Goal: Information Seeking & Learning: Learn about a topic

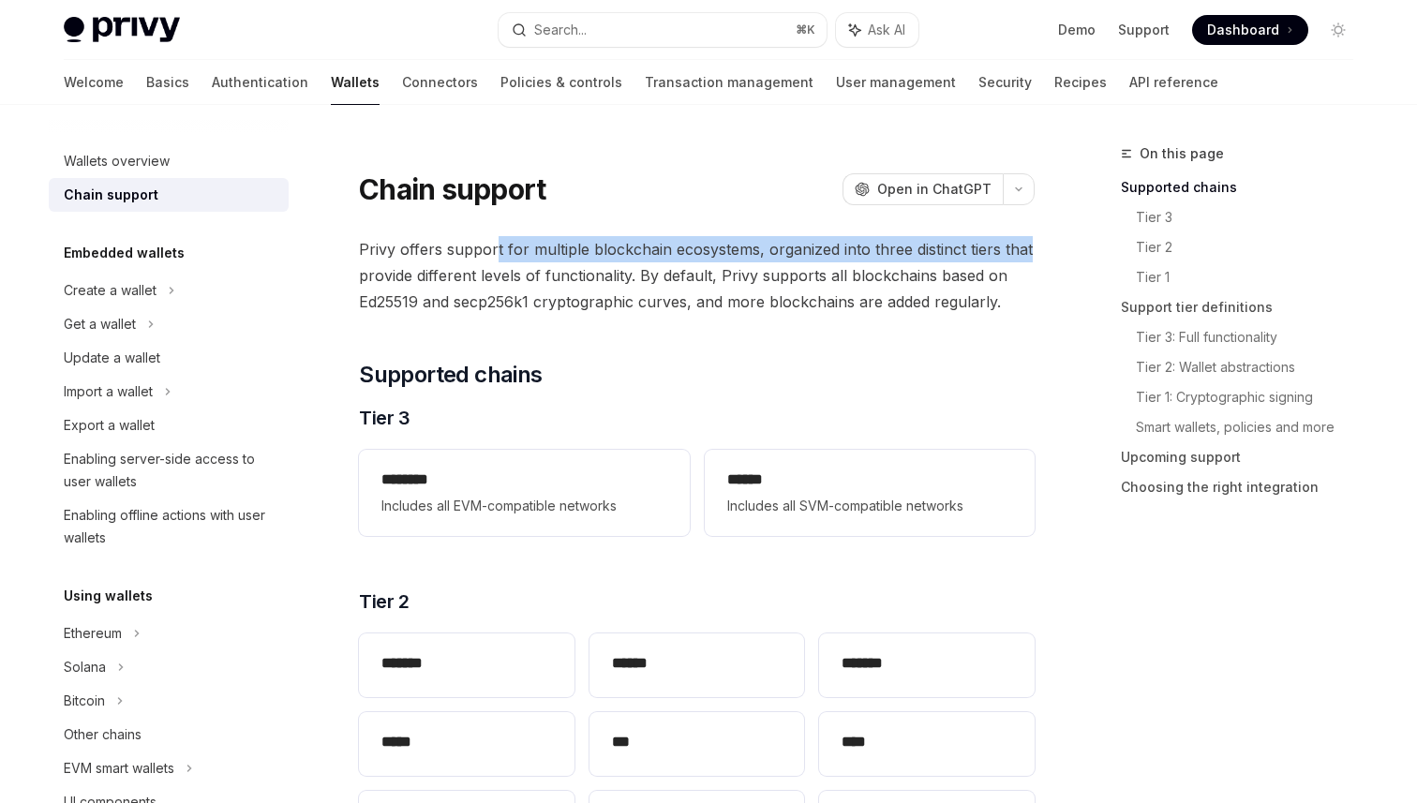
drag, startPoint x: 494, startPoint y: 247, endPoint x: 1051, endPoint y: 249, distance: 556.9
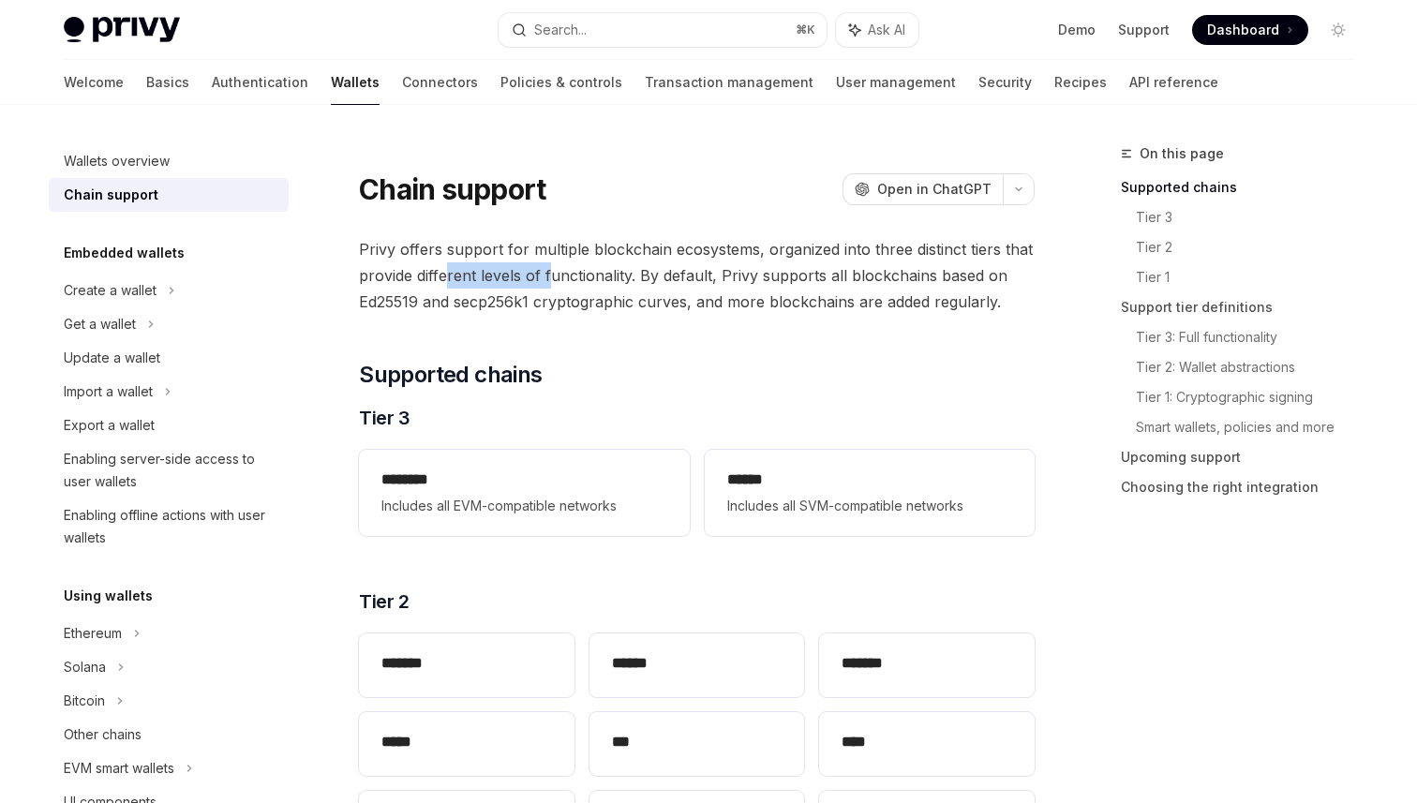
drag, startPoint x: 444, startPoint y: 284, endPoint x: 548, endPoint y: 284, distance: 104.1
click at [548, 284] on span "Privy offers support for multiple blockchain ecosystems, organized into three d…" at bounding box center [697, 275] width 676 height 79
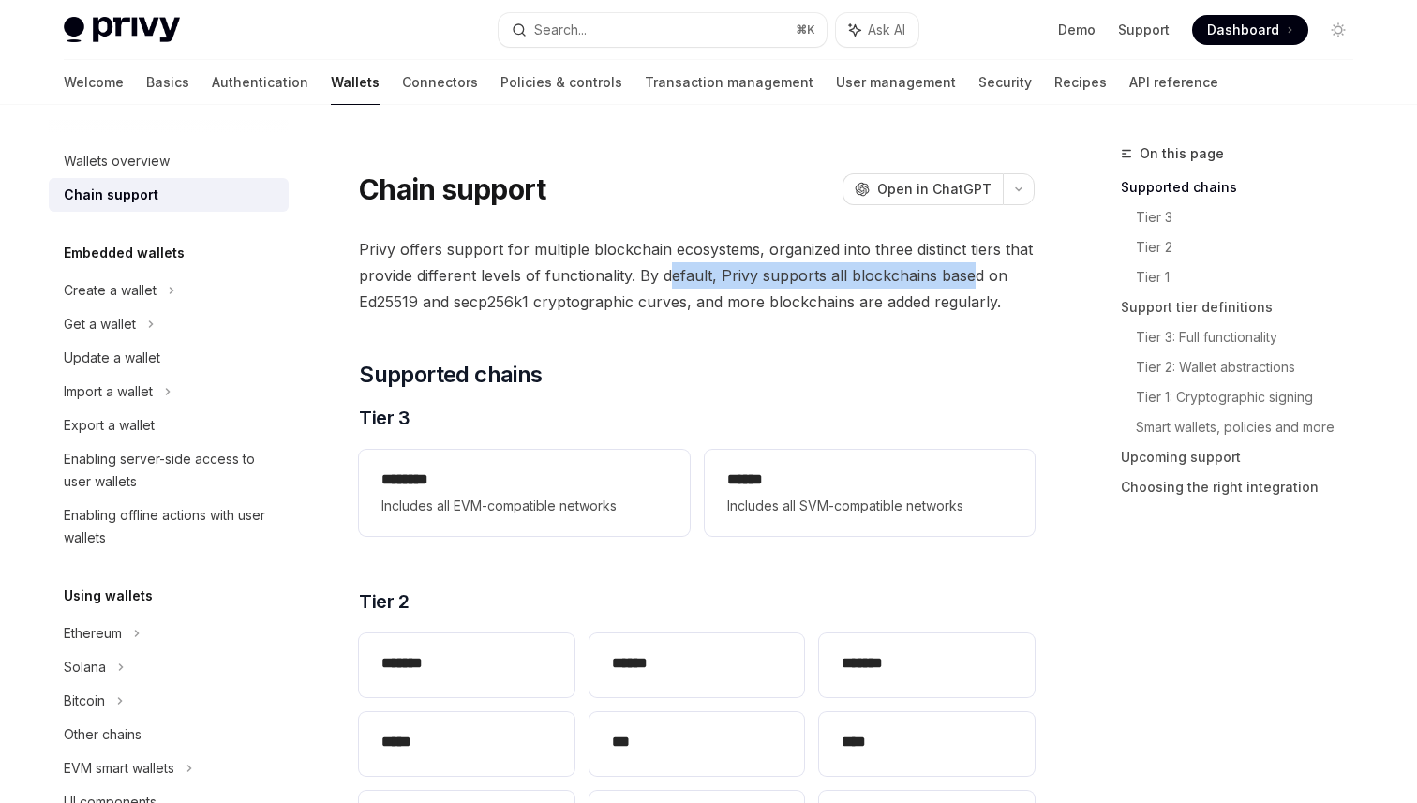
drag, startPoint x: 673, startPoint y: 279, endPoint x: 971, endPoint y: 279, distance: 298.1
click at [971, 279] on span "Privy offers support for multiple blockchain ecosystems, organized into three d…" at bounding box center [697, 275] width 676 height 79
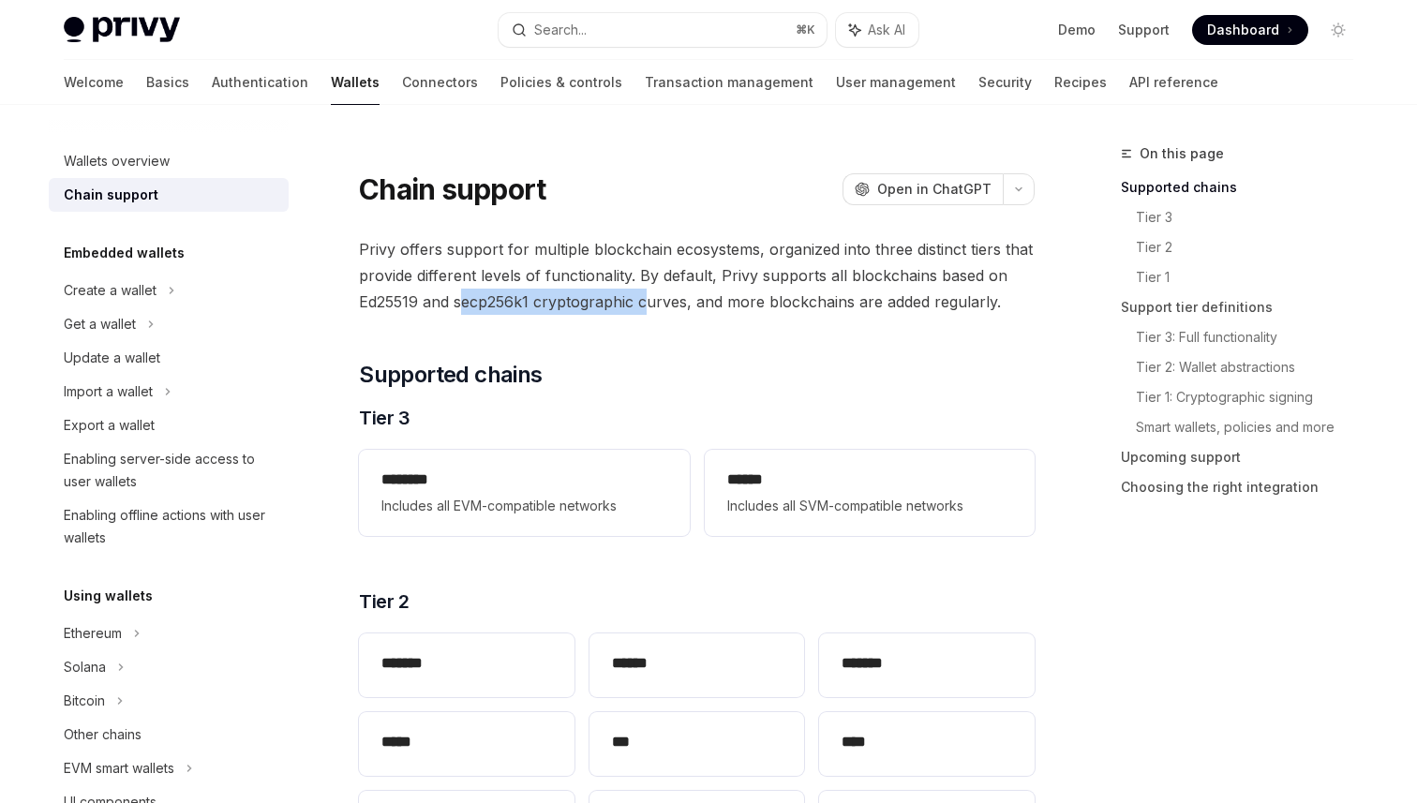
drag, startPoint x: 464, startPoint y: 301, endPoint x: 651, endPoint y: 301, distance: 186.6
click at [651, 301] on span "Privy offers support for multiple blockchain ecosystems, organized into three d…" at bounding box center [697, 275] width 676 height 79
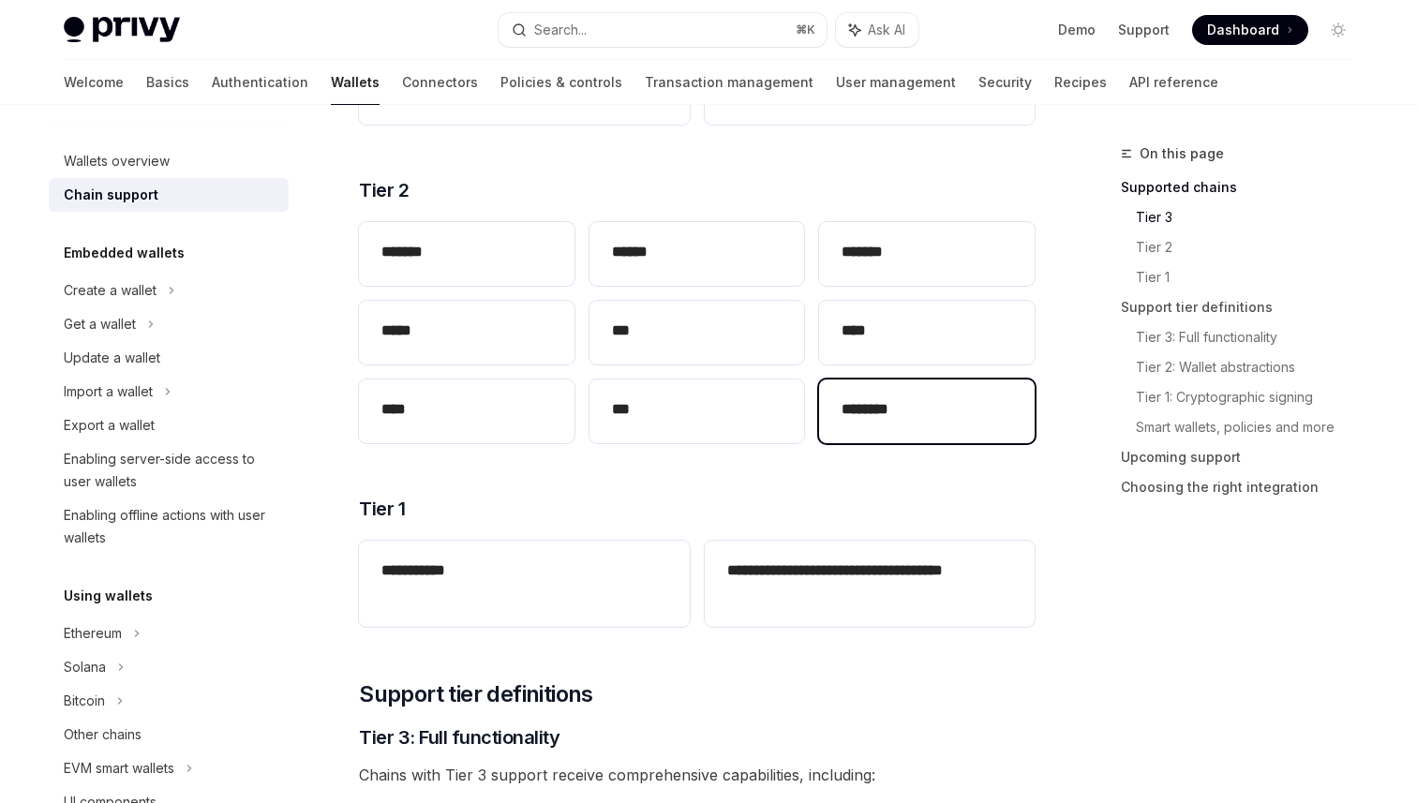
click at [874, 404] on h2 "********" at bounding box center [927, 409] width 171 height 22
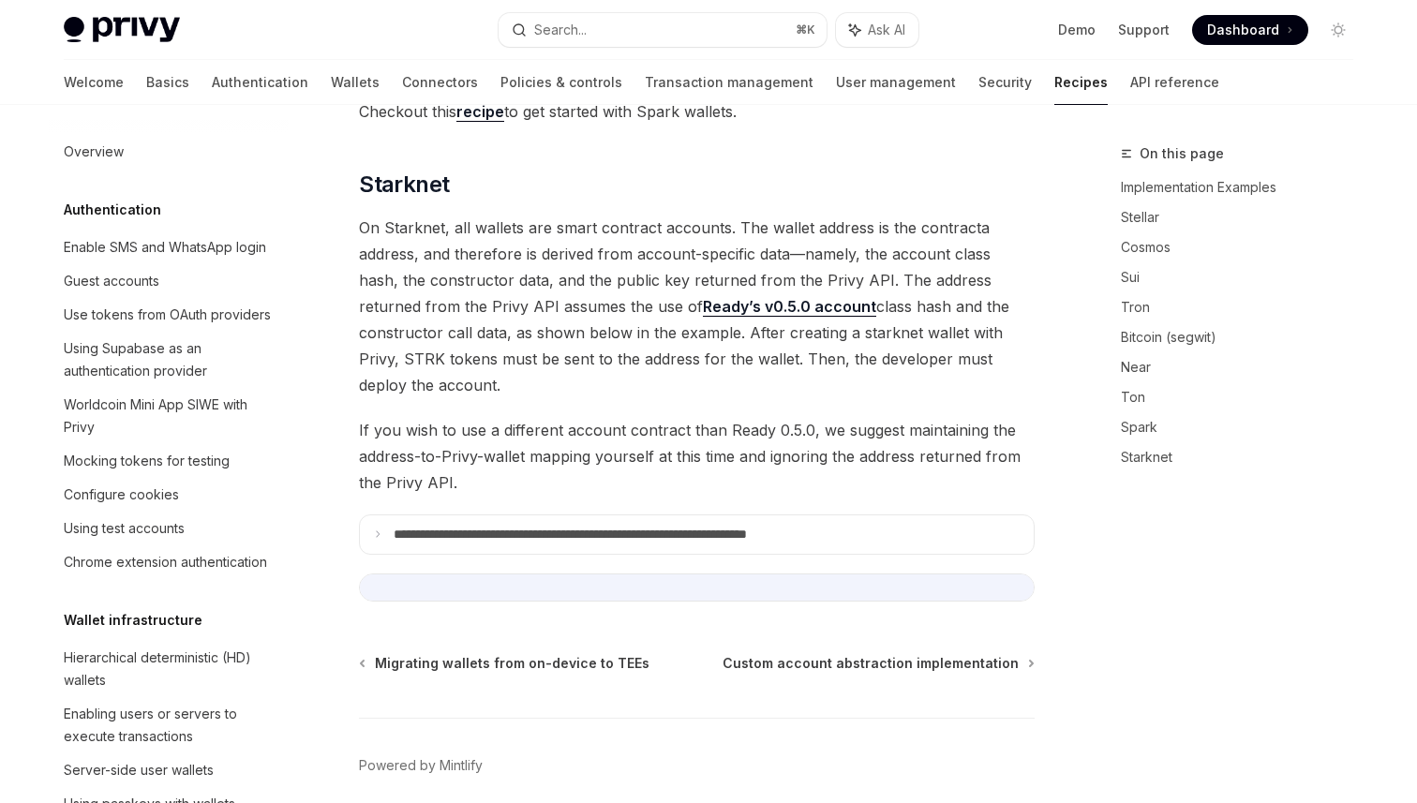
scroll to position [440, 0]
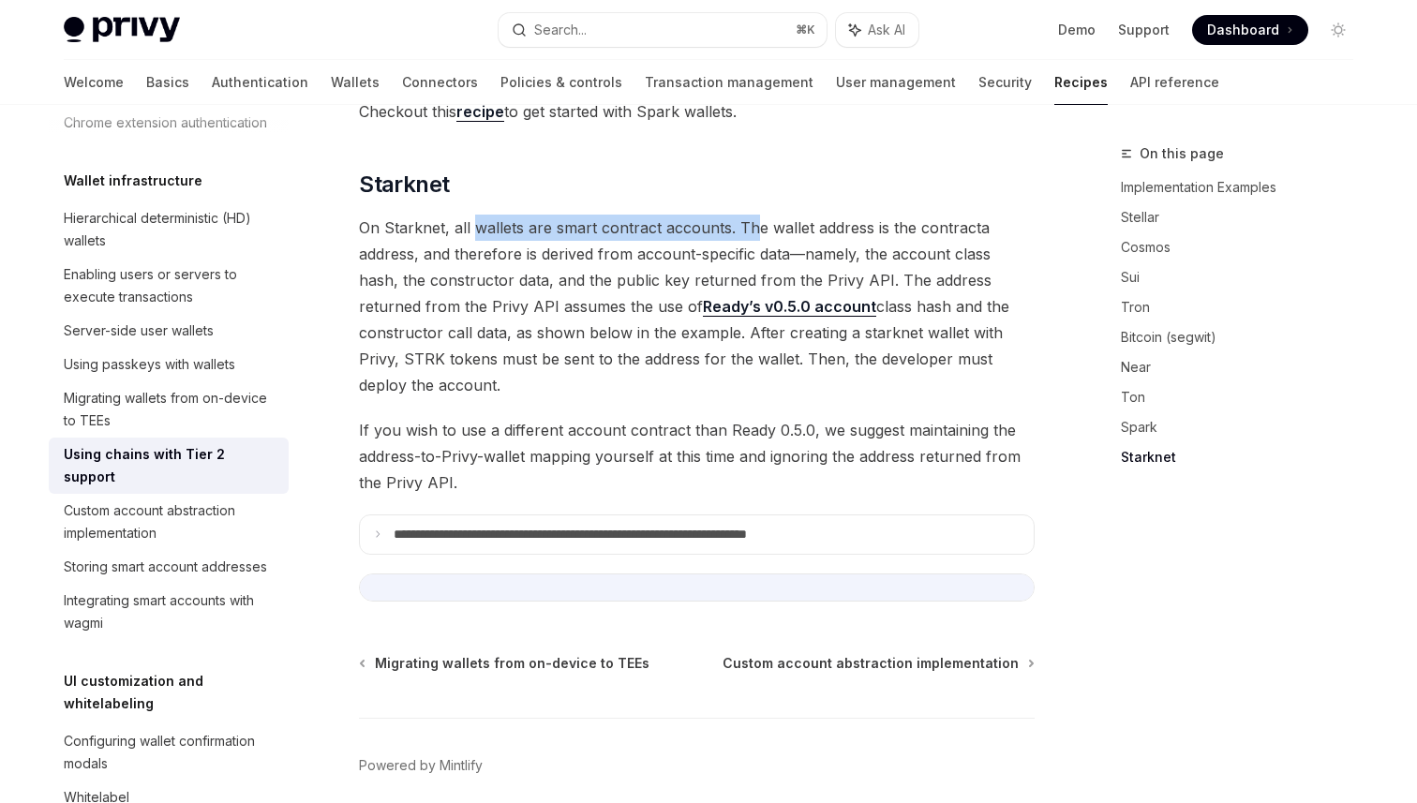
drag, startPoint x: 472, startPoint y: 209, endPoint x: 753, endPoint y: 210, distance: 281.2
click at [753, 215] on span "On Starknet, all wallets are smart contract accounts. The wallet address is the…" at bounding box center [697, 307] width 676 height 184
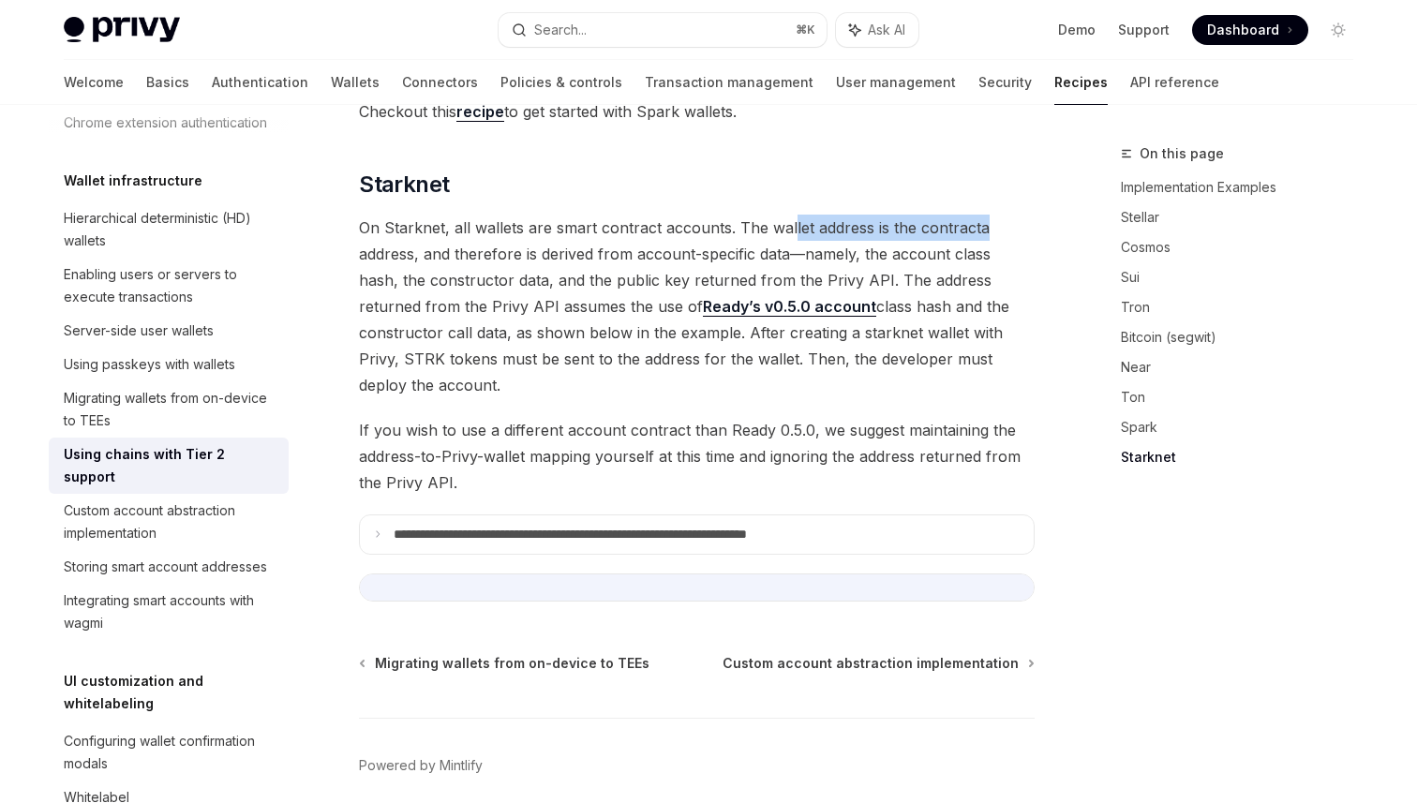
drag, startPoint x: 788, startPoint y: 202, endPoint x: 1012, endPoint y: 202, distance: 223.1
click at [1012, 215] on span "On Starknet, all wallets are smart contract accounts. The wallet address is the…" at bounding box center [697, 307] width 676 height 184
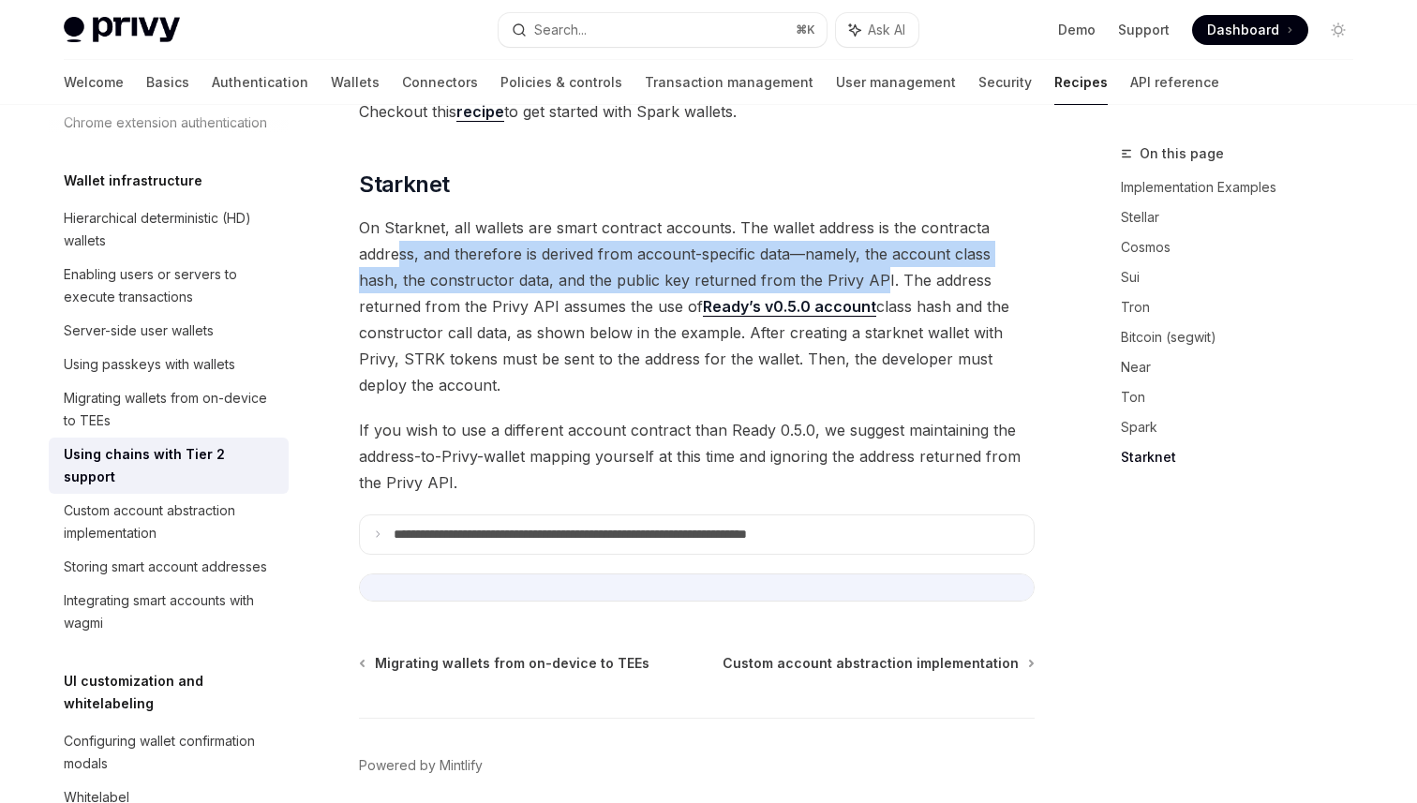
drag, startPoint x: 400, startPoint y: 228, endPoint x: 835, endPoint y: 249, distance: 435.5
click at [835, 249] on span "On Starknet, all wallets are smart contract accounts. The wallet address is the…" at bounding box center [697, 307] width 676 height 184
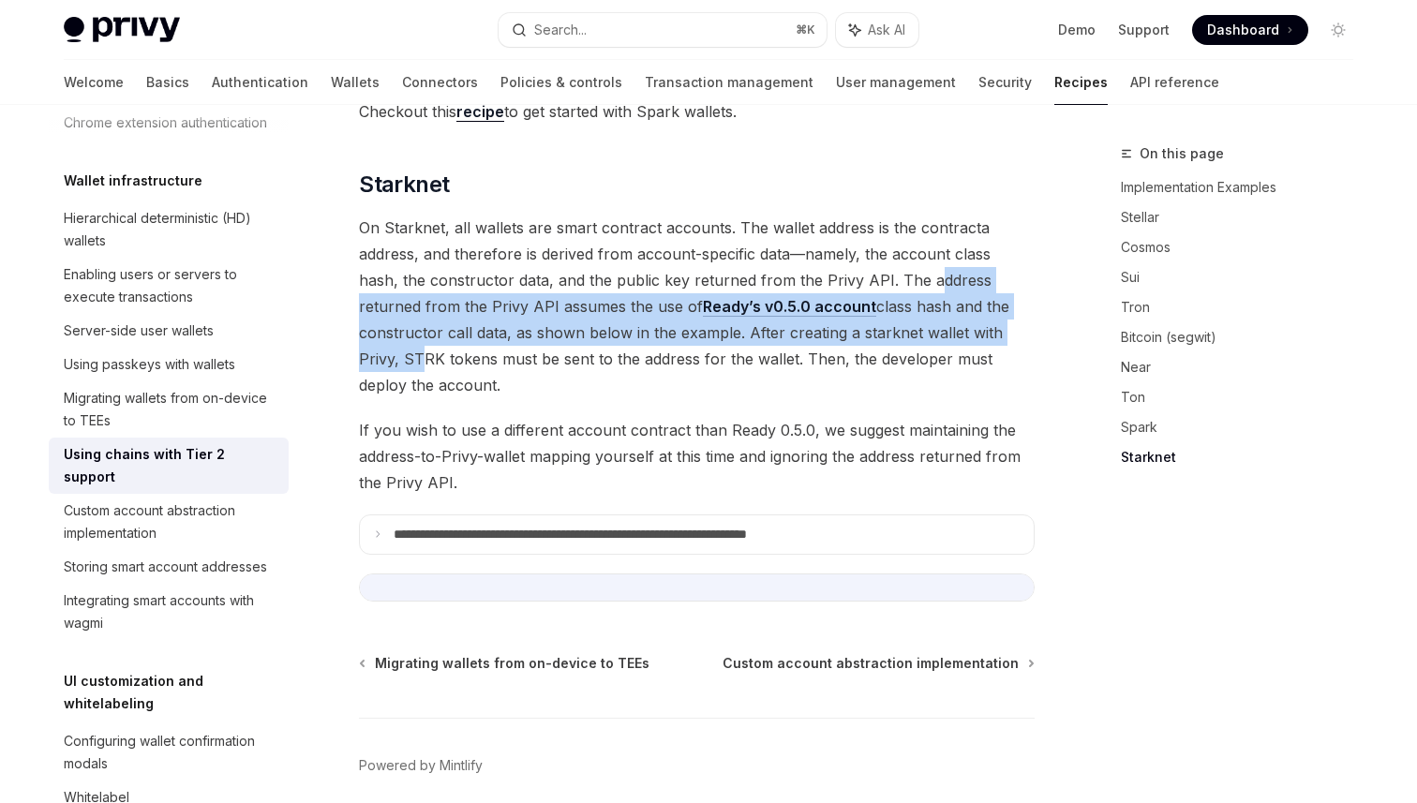
drag, startPoint x: 887, startPoint y: 249, endPoint x: 967, endPoint y: 297, distance: 92.9
click at [967, 296] on span "On Starknet, all wallets are smart contract accounts. The wallet address is the…" at bounding box center [697, 307] width 676 height 184
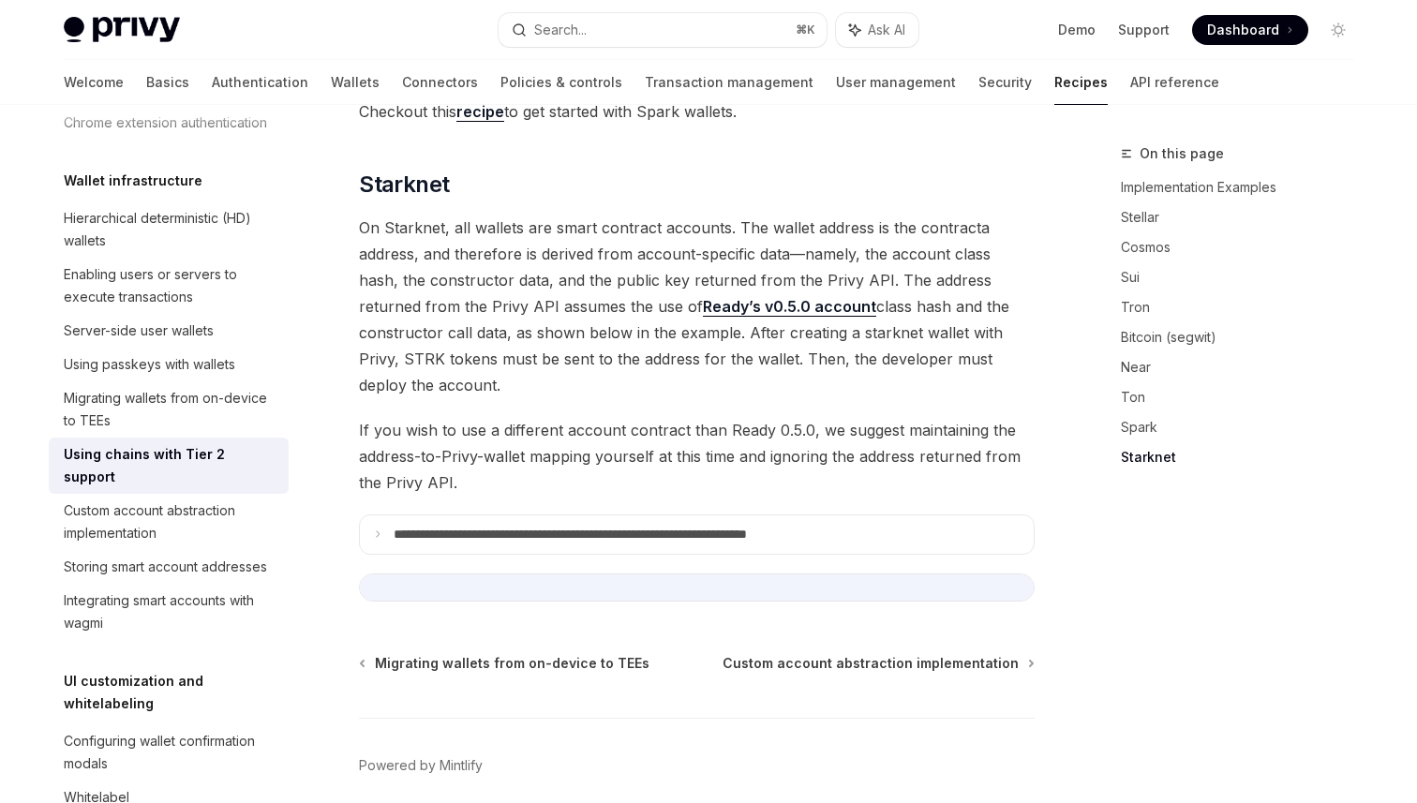
click at [470, 364] on span "On Starknet, all wallets are smart contract accounts. The wallet address is the…" at bounding box center [697, 307] width 676 height 184
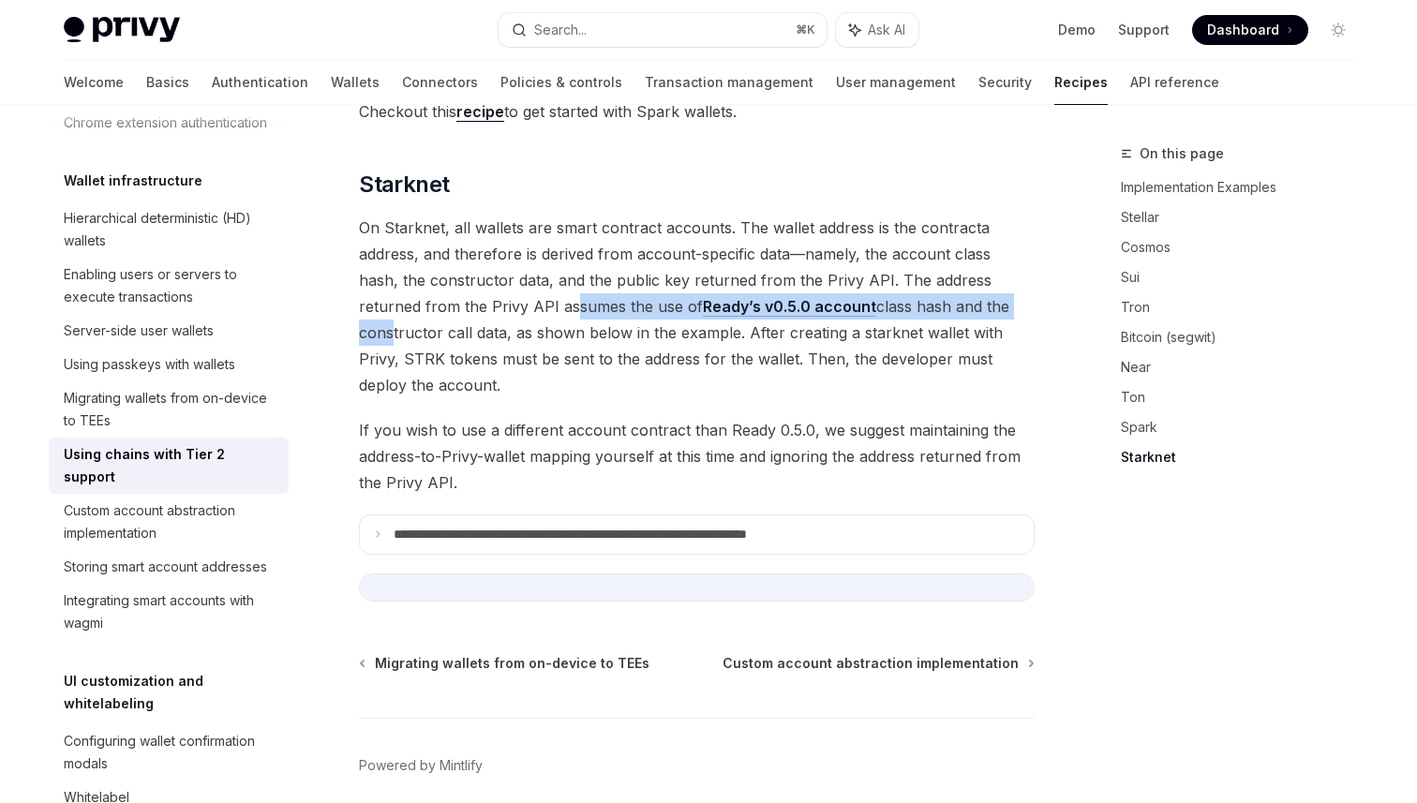
drag, startPoint x: 509, startPoint y: 283, endPoint x: 968, endPoint y: 290, distance: 459.4
click at [968, 289] on span "On Starknet, all wallets are smart contract accounts. The wallet address is the…" at bounding box center [697, 307] width 676 height 184
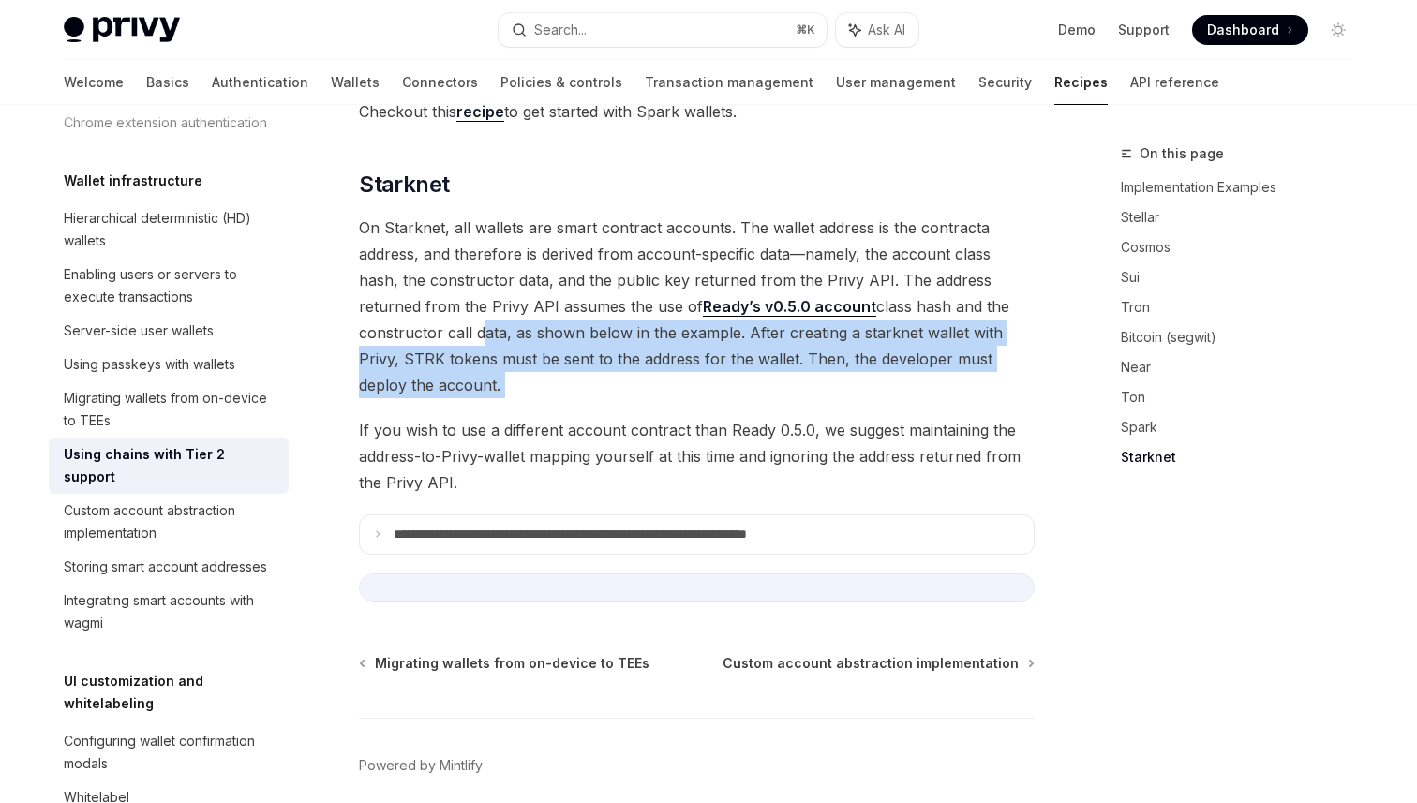
drag, startPoint x: 390, startPoint y: 315, endPoint x: 577, endPoint y: 386, distance: 199.7
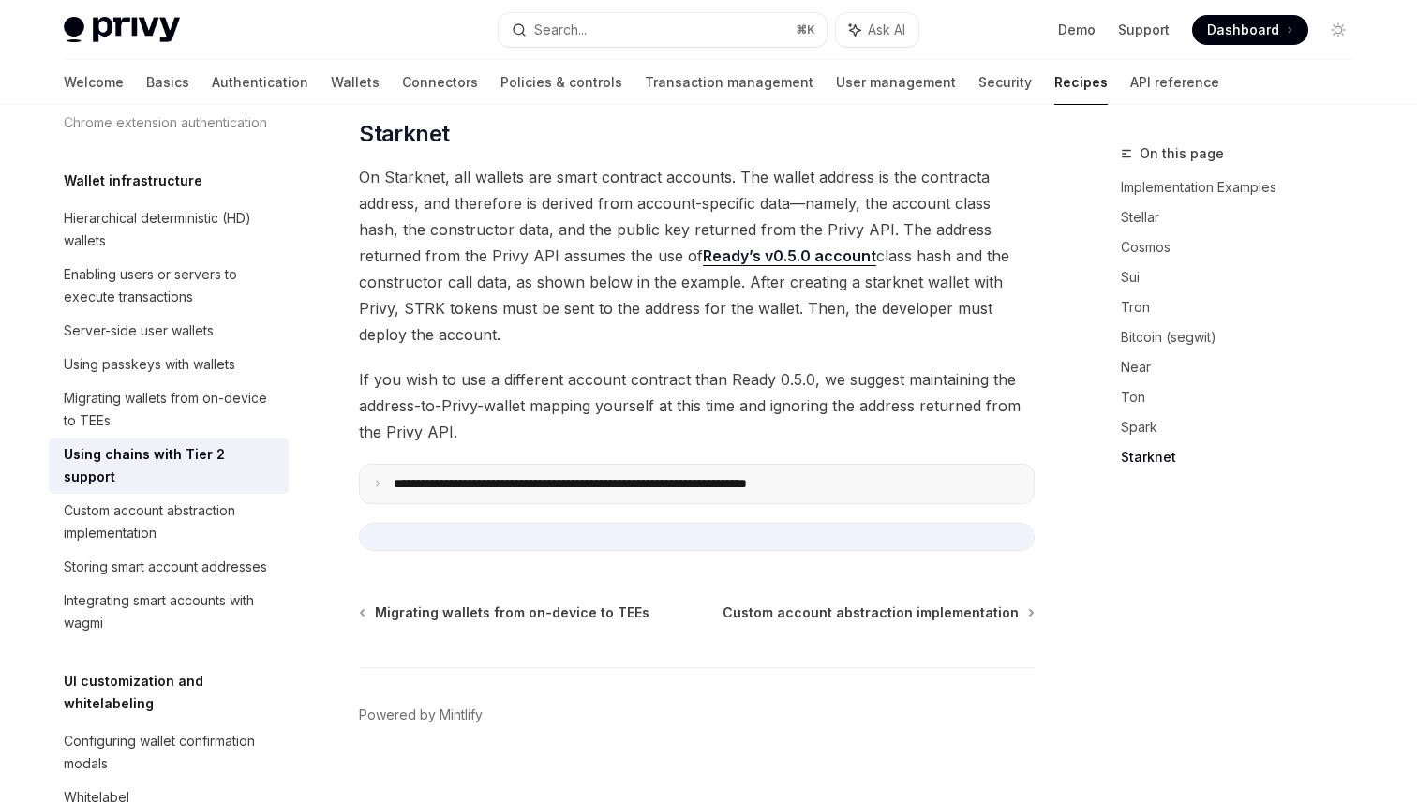
click at [404, 466] on summary "**********" at bounding box center [697, 484] width 674 height 39
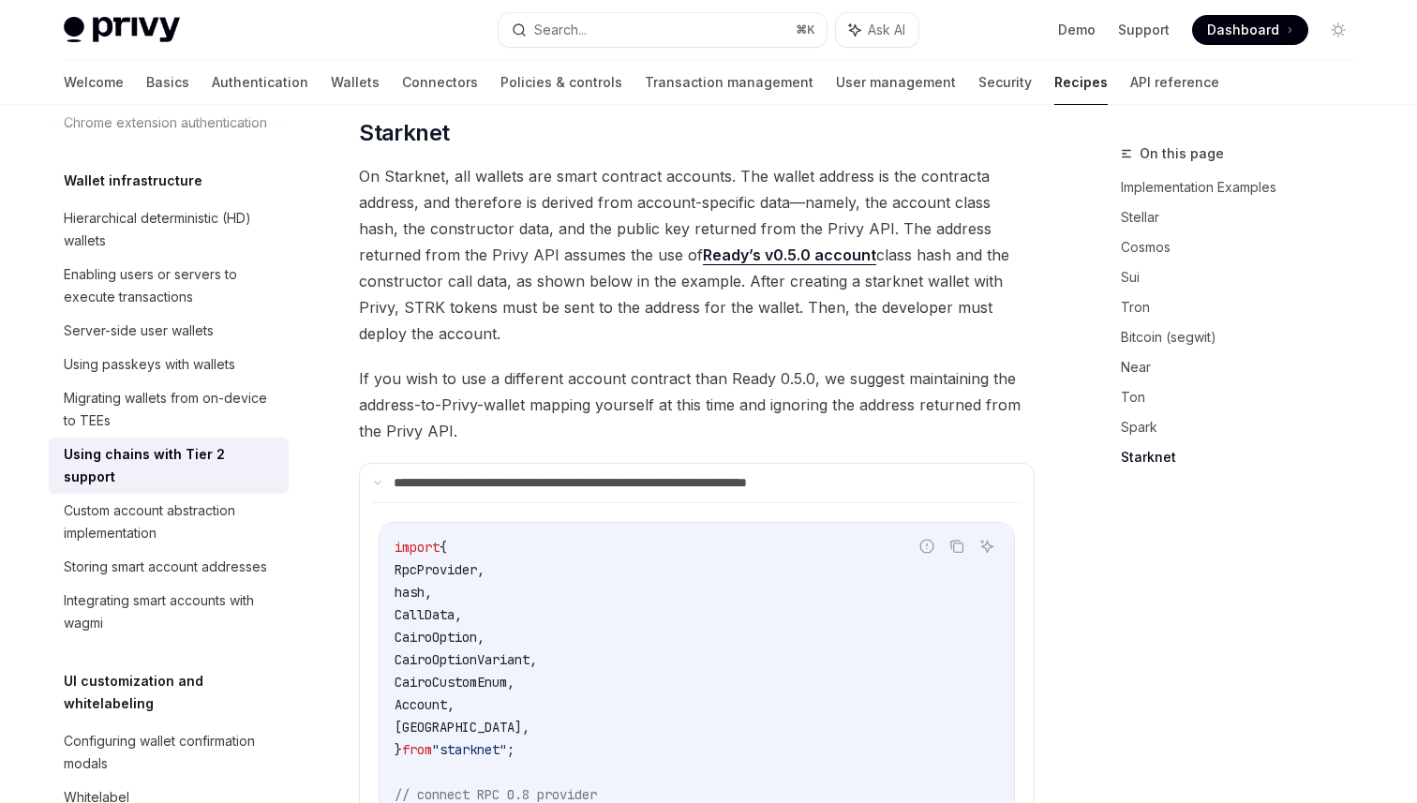
scroll to position [2520, 0]
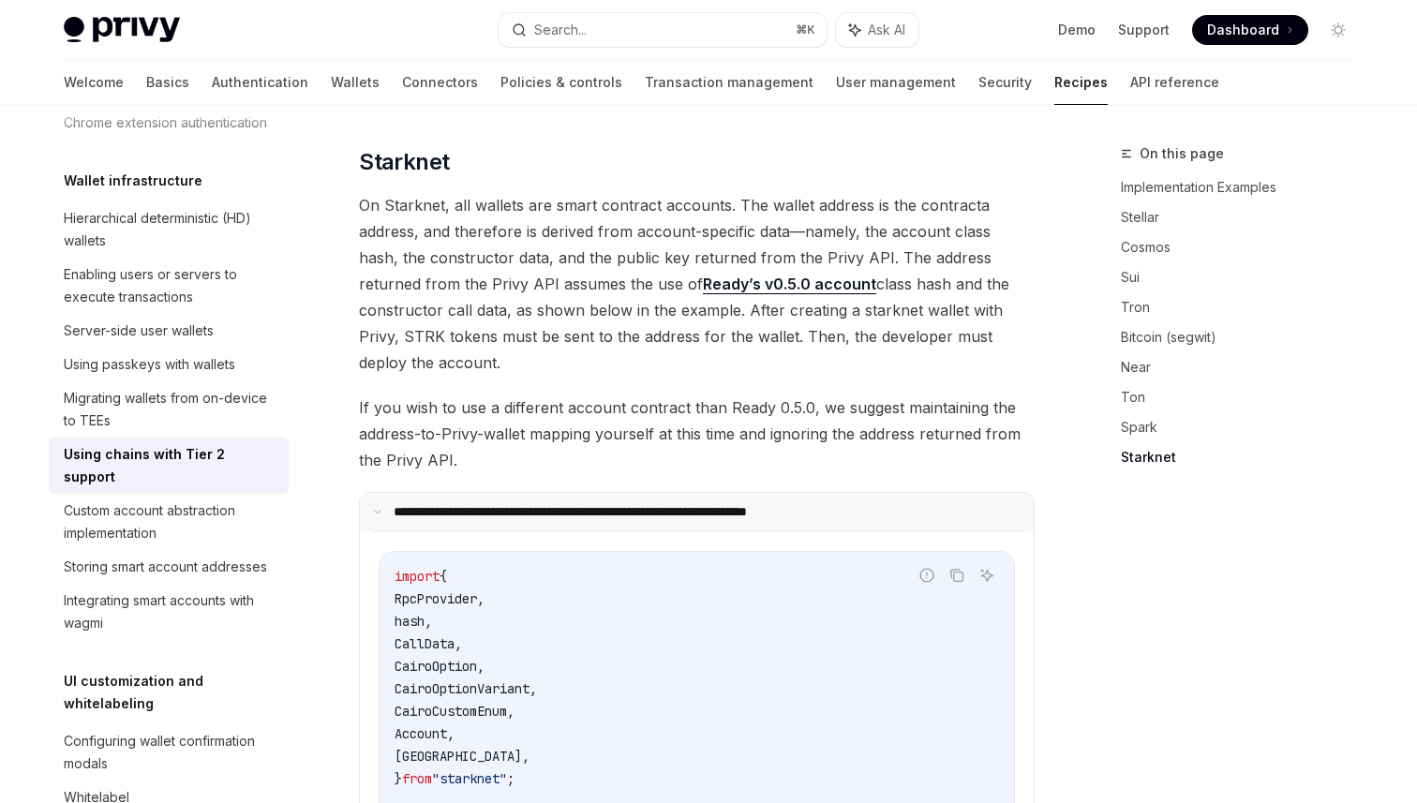
click at [399, 493] on summary "**********" at bounding box center [697, 512] width 674 height 39
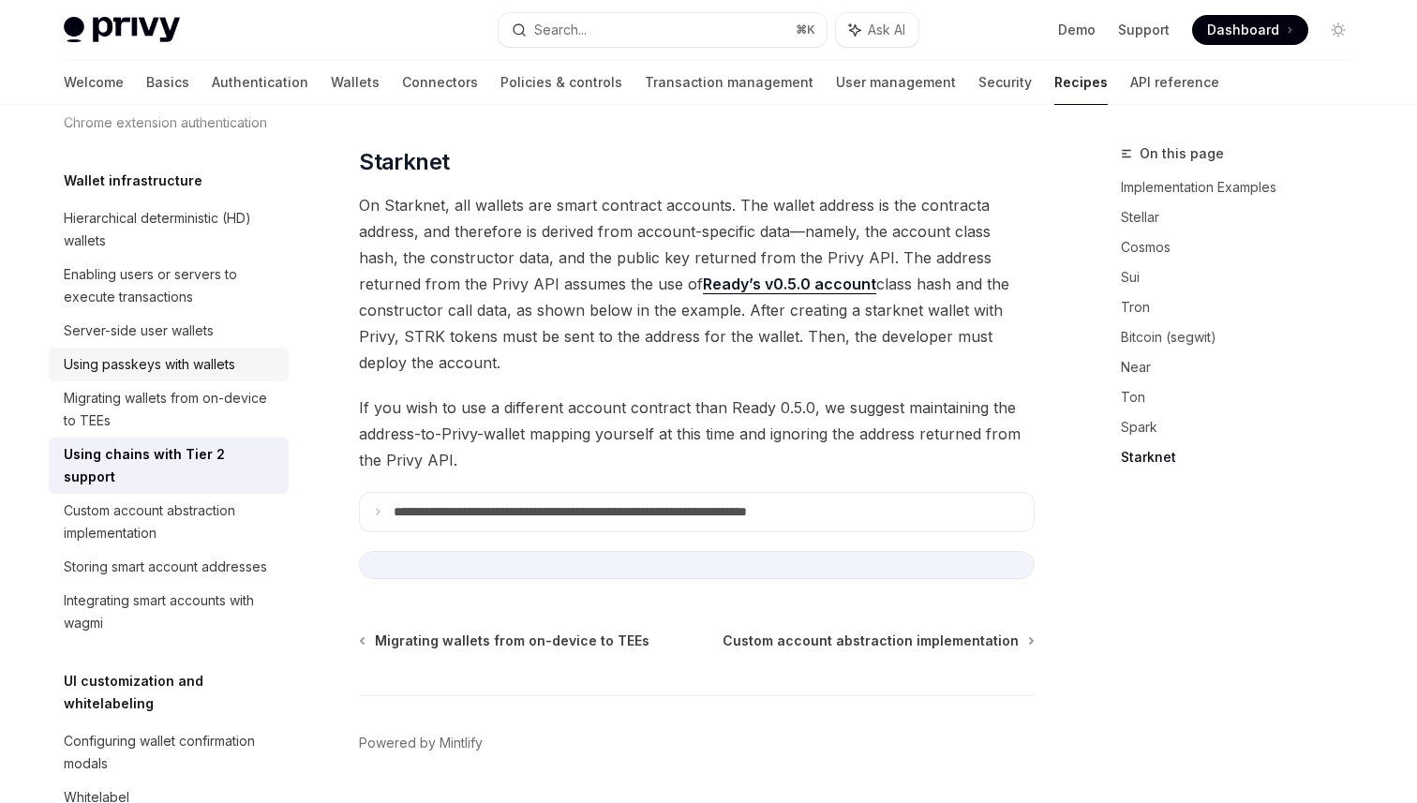
click at [192, 371] on div "Using passkeys with wallets" at bounding box center [150, 364] width 172 height 22
type textarea "*"
